Goal: Information Seeking & Learning: Learn about a topic

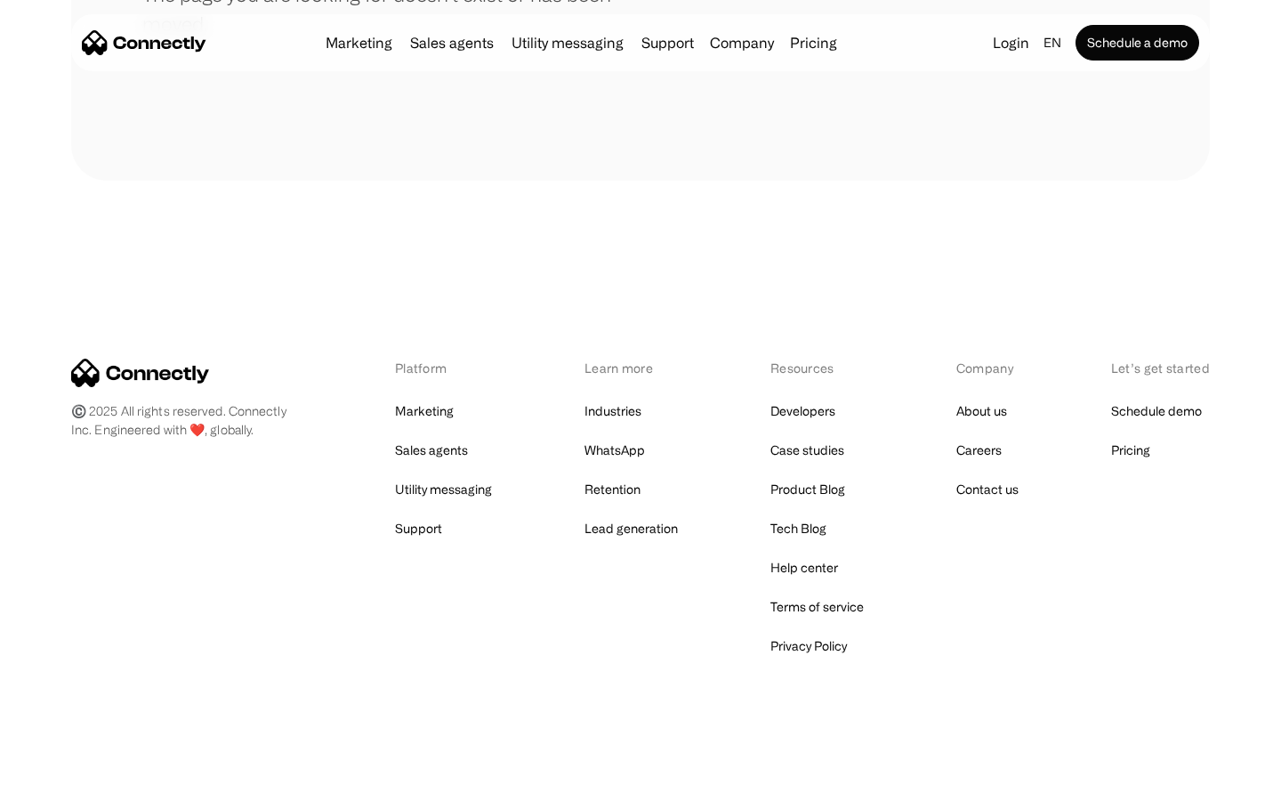
scroll to position [325, 0]
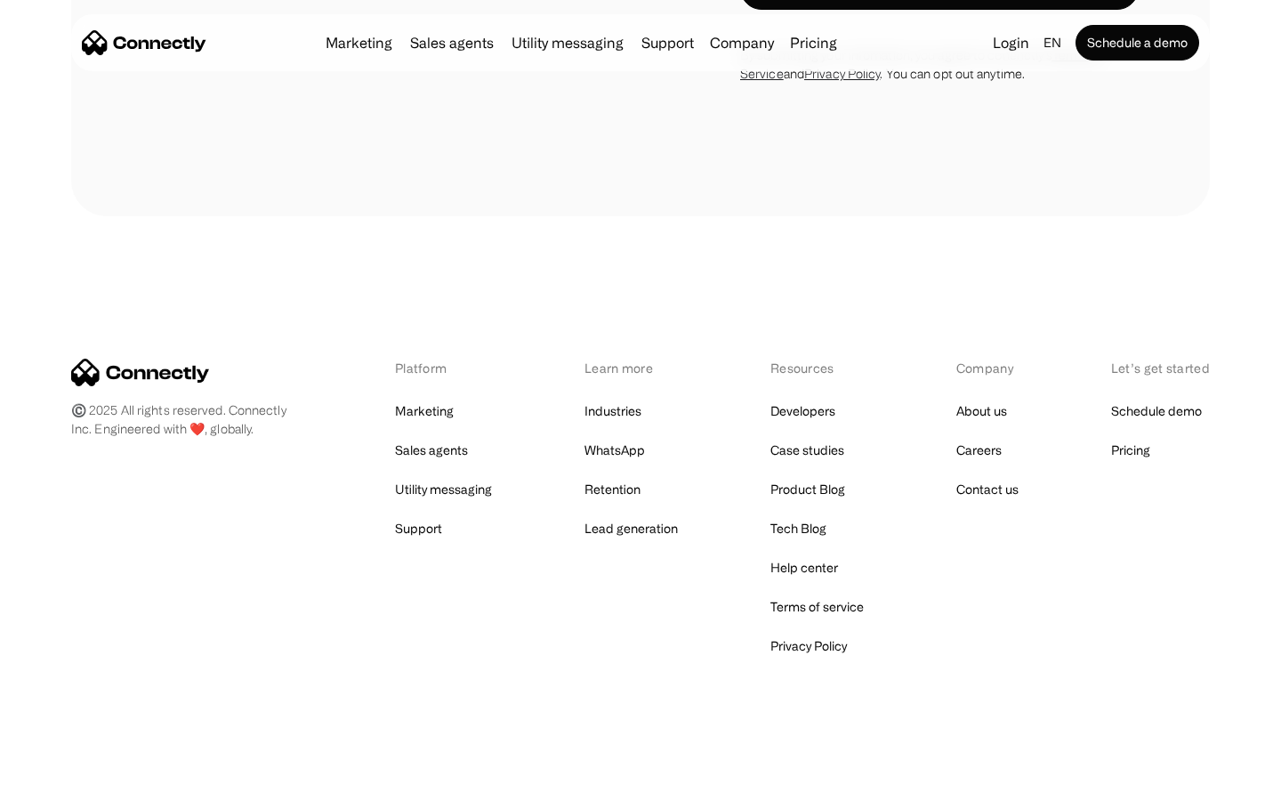
scroll to position [3365, 0]
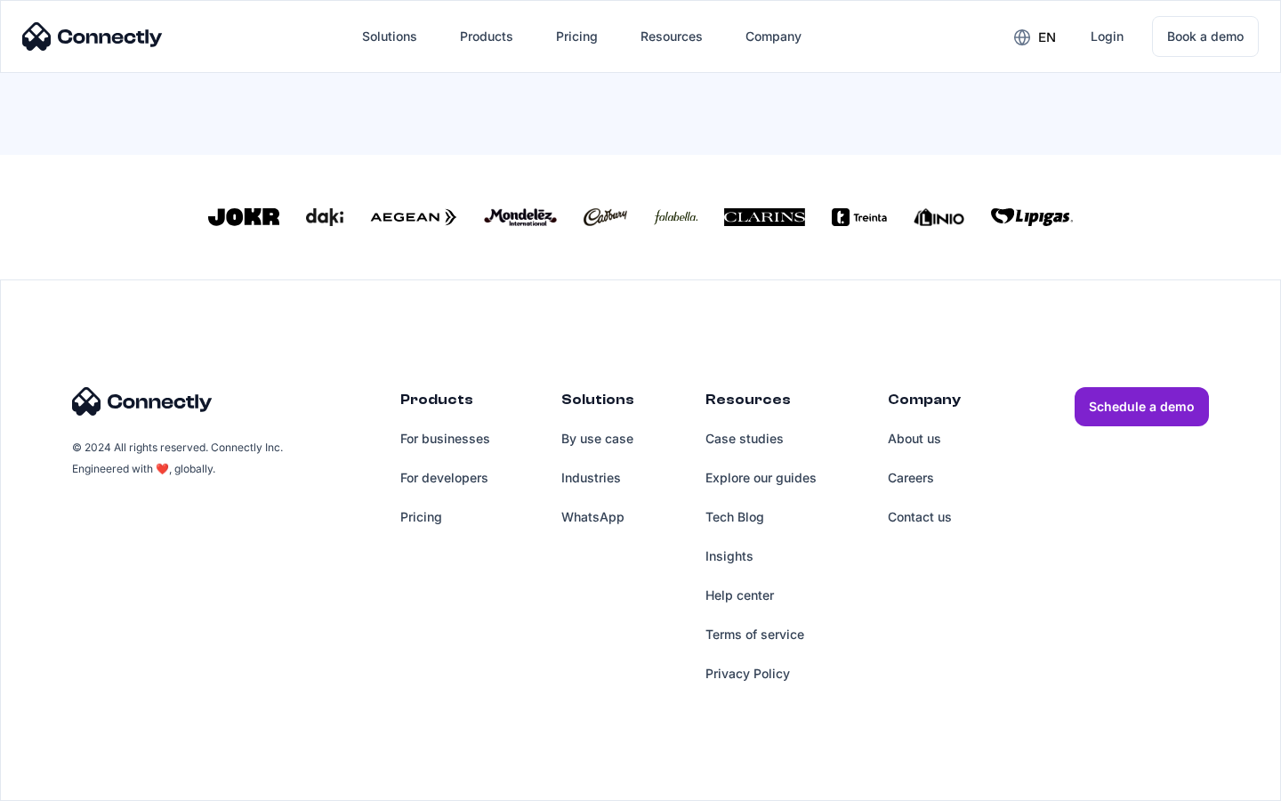
scroll to position [780, 0]
